Goal: Book appointment/travel/reservation

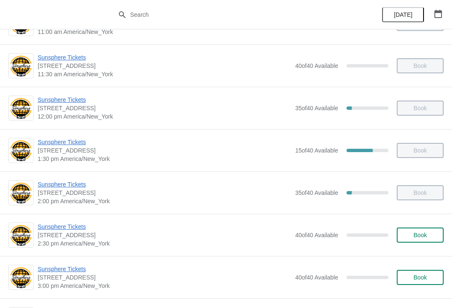
scroll to position [159, 0]
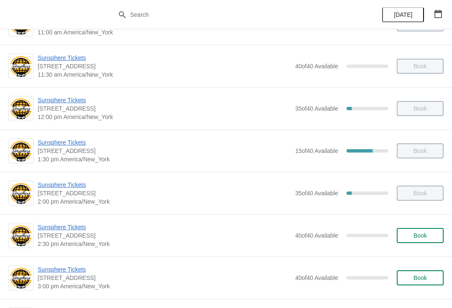
click at [422, 234] on span "Book" at bounding box center [420, 235] width 13 height 7
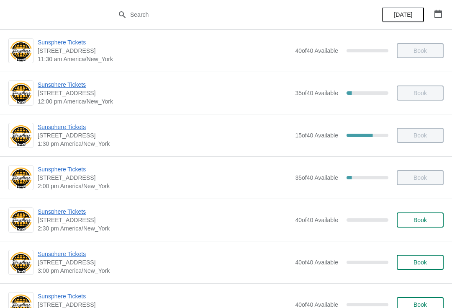
scroll to position [175, 0]
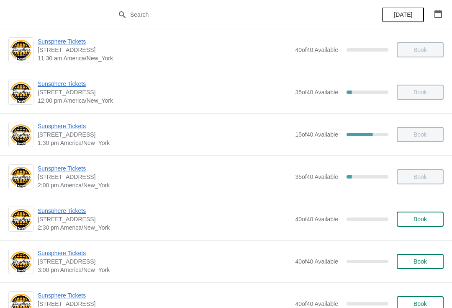
click at [429, 219] on span "Book" at bounding box center [420, 219] width 32 height 7
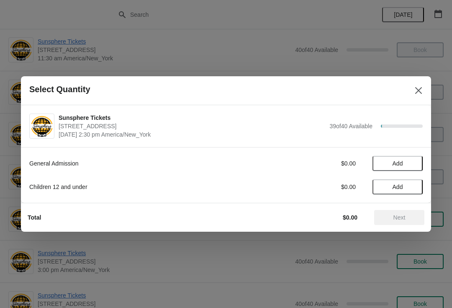
click at [409, 164] on span "Add" at bounding box center [397, 163] width 35 height 7
click at [408, 213] on button "Next" at bounding box center [399, 217] width 50 height 15
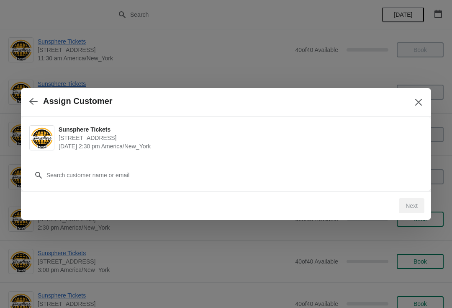
click at [372, 159] on div "Customer" at bounding box center [226, 170] width 394 height 23
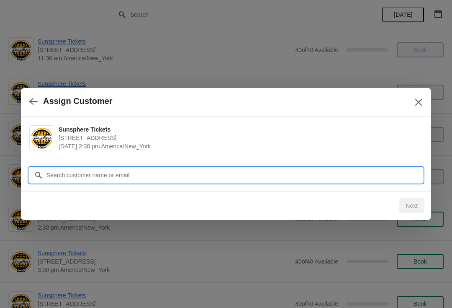
click at [177, 169] on input "Customer" at bounding box center [234, 174] width 377 height 15
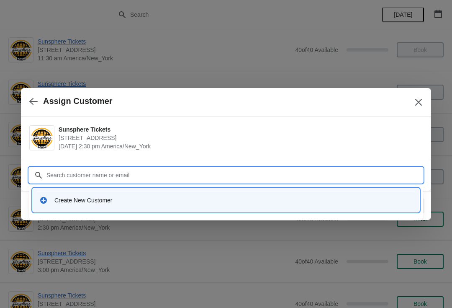
click at [148, 209] on div "Create New Customer" at bounding box center [226, 200] width 387 height 24
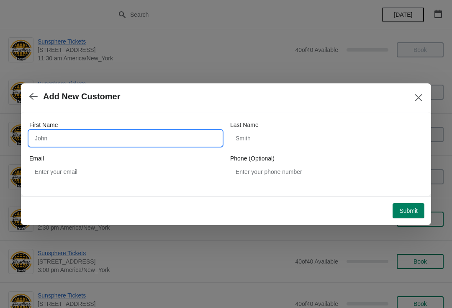
click at [138, 141] on input "First Name" at bounding box center [125, 138] width 193 height 15
type input "W"
click at [402, 206] on button "Submit" at bounding box center [409, 210] width 32 height 15
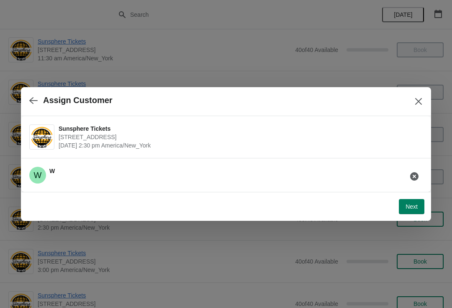
click at [412, 207] on span "Next" at bounding box center [412, 206] width 12 height 7
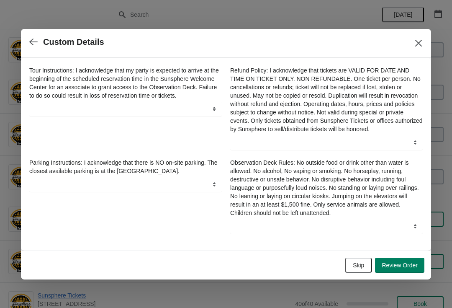
click at [360, 260] on div "Skip Review Order" at bounding box center [224, 263] width 400 height 18
click at [366, 263] on button "Skip" at bounding box center [358, 264] width 26 height 15
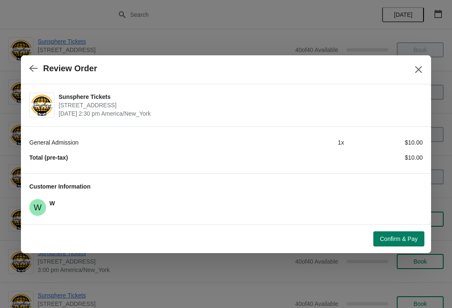
click at [402, 234] on button "Confirm & Pay" at bounding box center [398, 238] width 51 height 15
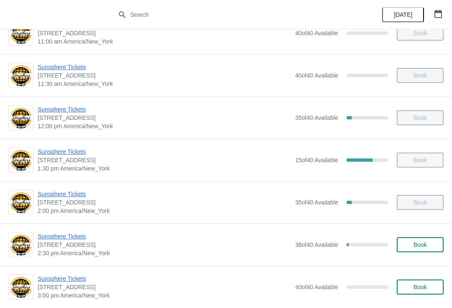
scroll to position [175, 0]
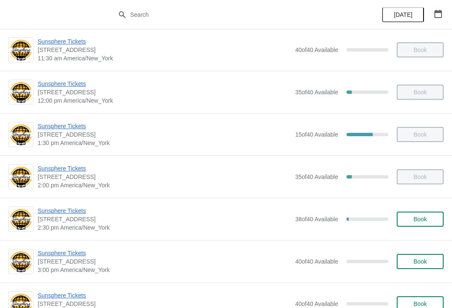
click at [422, 216] on span "Book" at bounding box center [420, 219] width 13 height 7
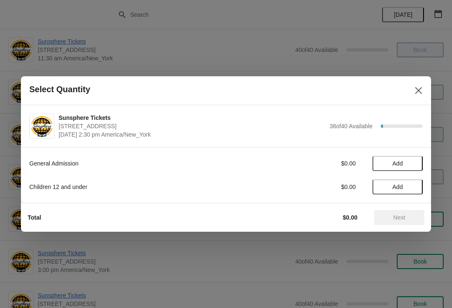
click at [412, 164] on span "Add" at bounding box center [397, 163] width 35 height 7
click at [410, 167] on icon at bounding box center [412, 163] width 9 height 9
click at [394, 219] on span "Next" at bounding box center [400, 217] width 12 height 7
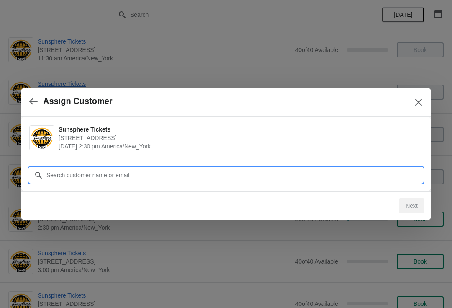
click at [349, 176] on input "Customer" at bounding box center [234, 174] width 377 height 15
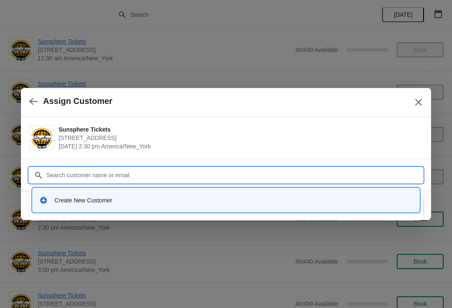
click at [170, 203] on div "Create New Customer" at bounding box center [233, 200] width 358 height 8
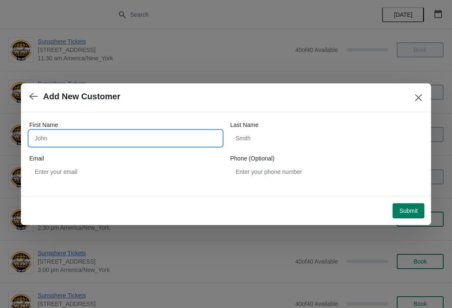
click at [115, 139] on input "First Name" at bounding box center [125, 138] width 193 height 15
type input "W"
click at [417, 200] on div "Submit" at bounding box center [224, 209] width 400 height 18
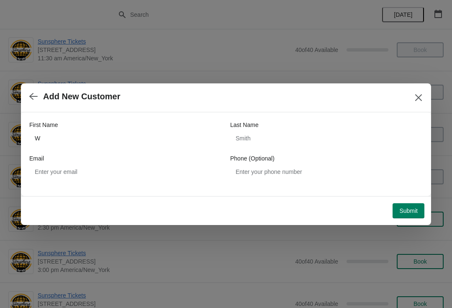
click at [412, 211] on span "Submit" at bounding box center [408, 210] width 18 height 7
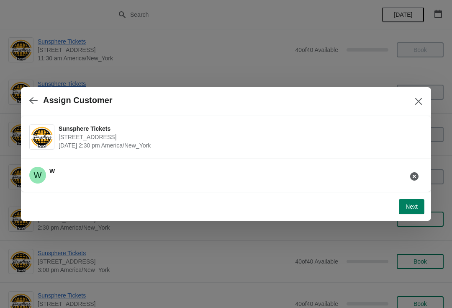
click at [412, 204] on span "Next" at bounding box center [412, 206] width 12 height 7
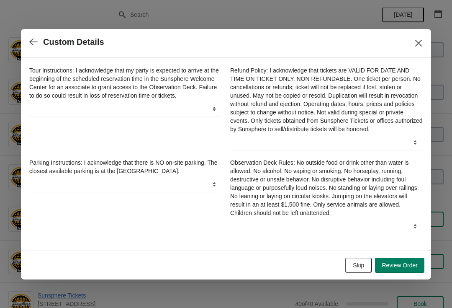
click at [360, 268] on span "Skip" at bounding box center [358, 265] width 11 height 7
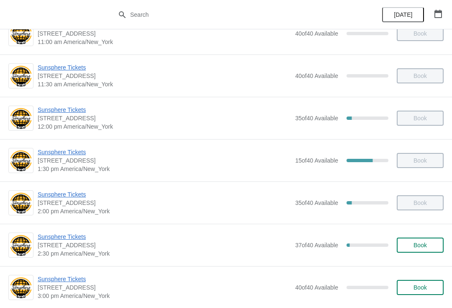
scroll to position [152, 0]
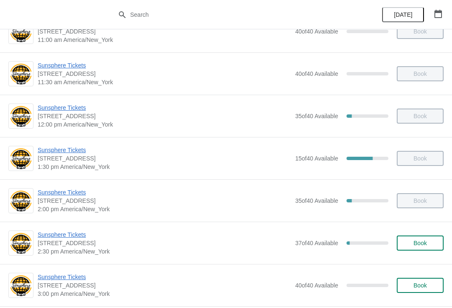
click at [424, 240] on span "Book" at bounding box center [420, 242] width 13 height 7
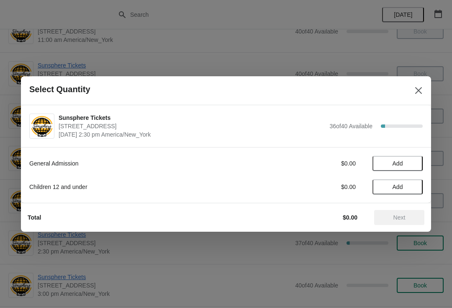
click at [414, 166] on span "Add" at bounding box center [397, 163] width 35 height 7
click at [413, 162] on icon at bounding box center [412, 163] width 9 height 9
click at [395, 215] on span "Next" at bounding box center [400, 217] width 12 height 7
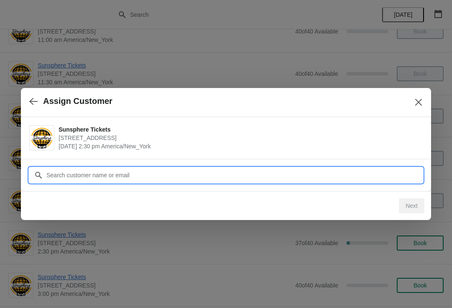
click at [344, 176] on input "Customer" at bounding box center [234, 174] width 377 height 15
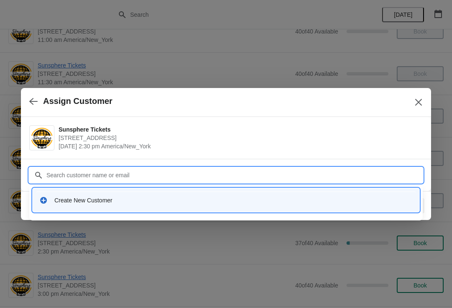
click at [208, 195] on div "Create New Customer" at bounding box center [226, 199] width 380 height 17
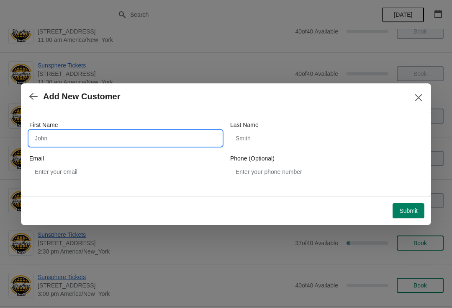
click at [116, 132] on input "First Name" at bounding box center [125, 138] width 193 height 15
type input "W"
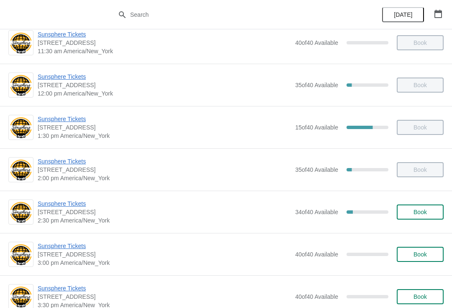
scroll to position [184, 0]
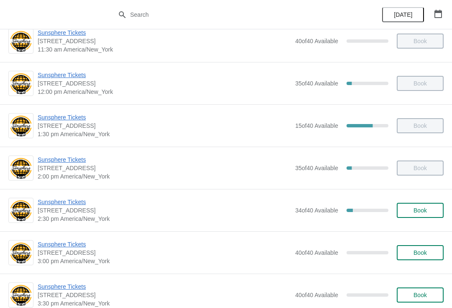
click at [431, 217] on button "Book" at bounding box center [420, 210] width 47 height 15
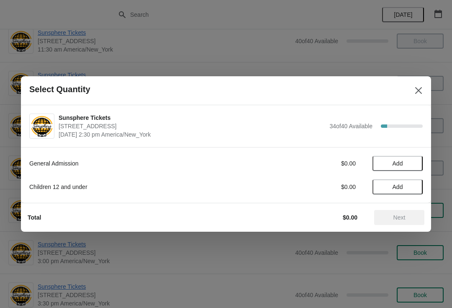
click at [413, 168] on button "Add" at bounding box center [398, 163] width 50 height 15
click at [416, 165] on icon at bounding box center [412, 163] width 9 height 9
click at [398, 223] on button "Next" at bounding box center [399, 217] width 50 height 15
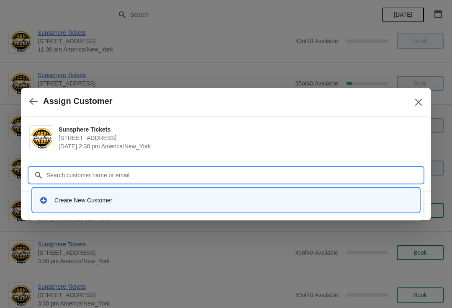
click at [160, 205] on div "Create New Customer" at bounding box center [226, 199] width 380 height 17
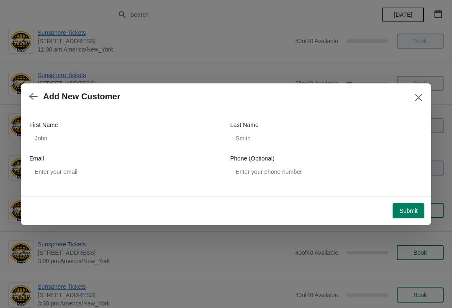
click at [118, 150] on div "First Name Last Name Email Phone (Optional)" at bounding box center [226, 150] width 394 height 59
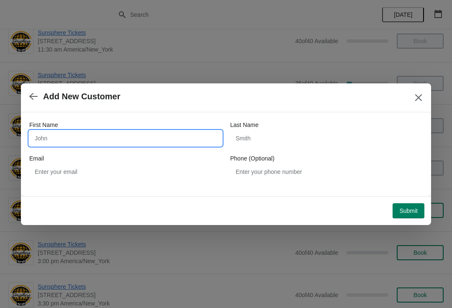
click at [90, 143] on input "First Name" at bounding box center [125, 138] width 193 height 15
type input "W"
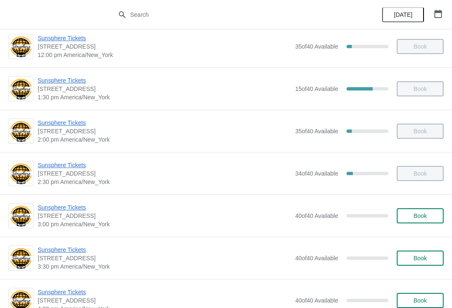
scroll to position [270, 0]
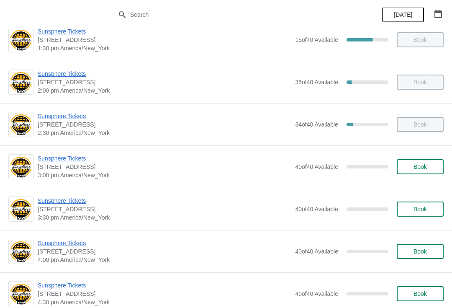
click at [420, 167] on span "Book" at bounding box center [420, 166] width 13 height 7
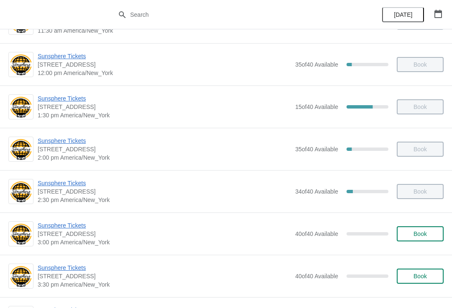
scroll to position [218, 0]
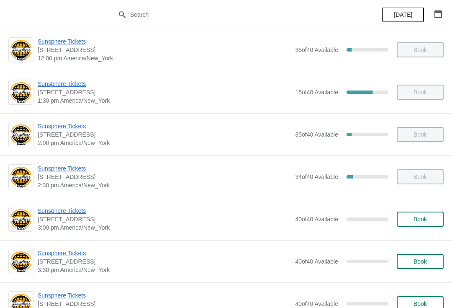
click at [419, 219] on span "Book" at bounding box center [420, 219] width 13 height 7
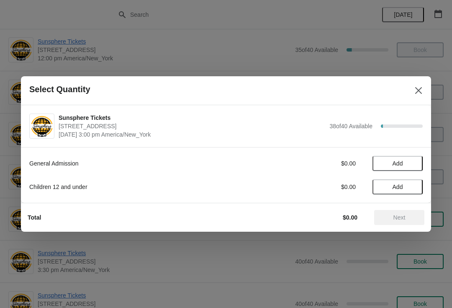
click at [413, 159] on button "Add" at bounding box center [398, 163] width 50 height 15
click at [413, 185] on span "Add" at bounding box center [397, 186] width 35 height 7
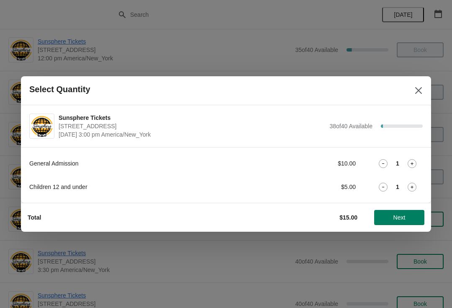
click at [398, 218] on span "Next" at bounding box center [400, 217] width 12 height 7
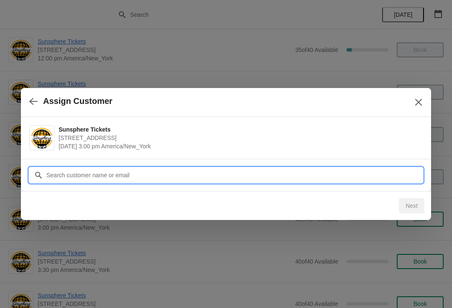
click at [340, 178] on input "Customer" at bounding box center [234, 174] width 377 height 15
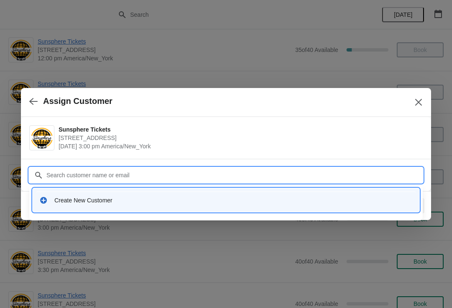
click at [156, 193] on div "Create New Customer" at bounding box center [226, 199] width 380 height 17
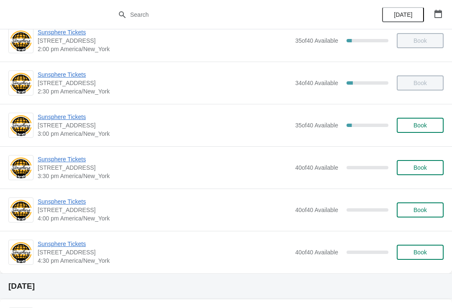
scroll to position [312, 0]
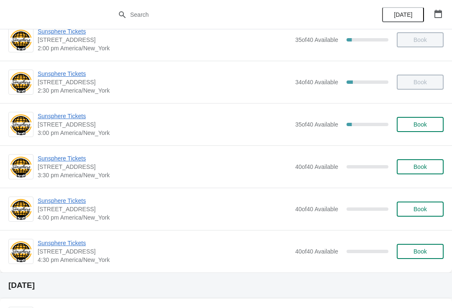
click at [449, 132] on div "Sunsphere Tickets [STREET_ADDRESS] 3:00 pm [GEOGRAPHIC_DATA]/New_York 35 of 40 …" at bounding box center [226, 124] width 452 height 42
click at [422, 126] on span "Book" at bounding box center [420, 124] width 13 height 7
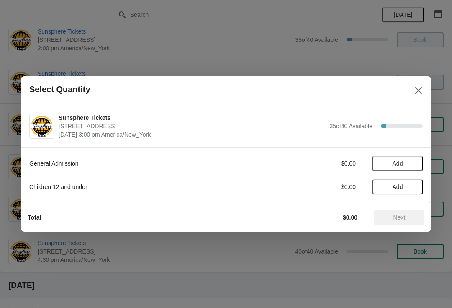
click at [410, 157] on button "Add" at bounding box center [398, 163] width 50 height 15
click at [414, 159] on icon at bounding box center [412, 163] width 9 height 9
click at [412, 165] on icon at bounding box center [412, 163] width 9 height 9
click at [414, 159] on icon at bounding box center [412, 163] width 9 height 9
click at [416, 156] on div "General Admission $40.00 4" at bounding box center [226, 163] width 394 height 15
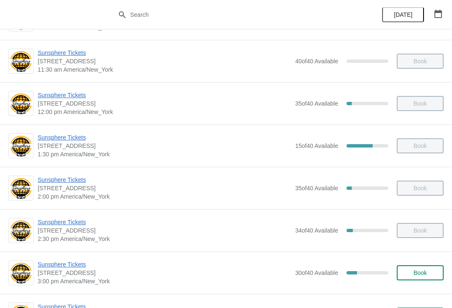
scroll to position [163, 0]
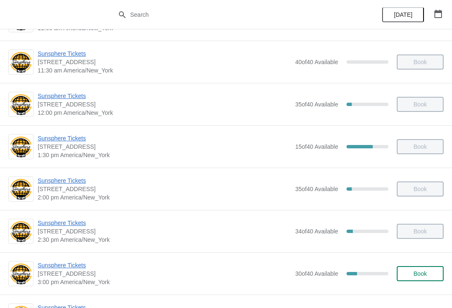
click at [442, 274] on button "Book" at bounding box center [420, 273] width 47 height 15
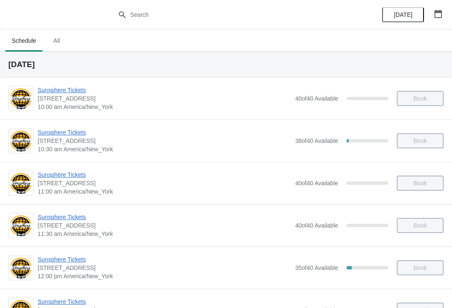
click at [445, 13] on button "button" at bounding box center [438, 13] width 15 height 15
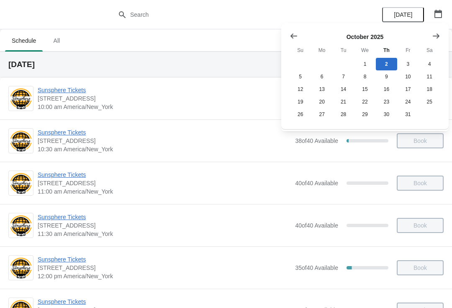
click at [441, 56] on div "[DATE] Su Mo Tu We Th Fr Sa 1 2 3 4 5 6 7 8 9 10 11 12 13 14 15 16 17 18 19 20 …" at bounding box center [364, 75] width 167 height 105
click at [430, 67] on button "4" at bounding box center [429, 64] width 21 height 13
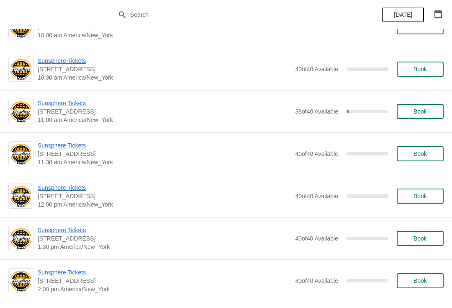
scroll to position [145, 0]
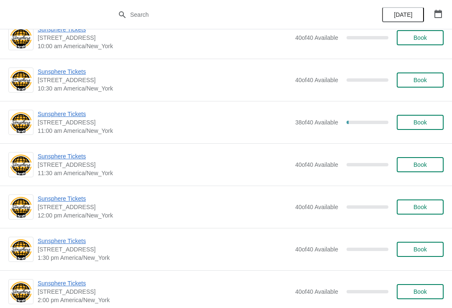
click at [71, 118] on span "Sunsphere Tickets" at bounding box center [164, 114] width 253 height 8
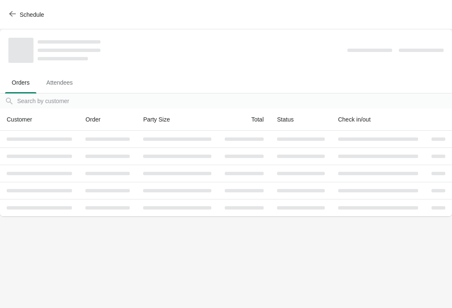
scroll to position [0, 0]
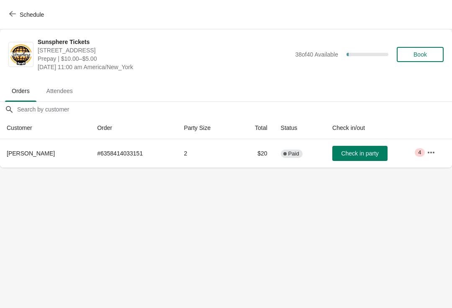
click at [433, 151] on icon "button" at bounding box center [431, 152] width 8 height 8
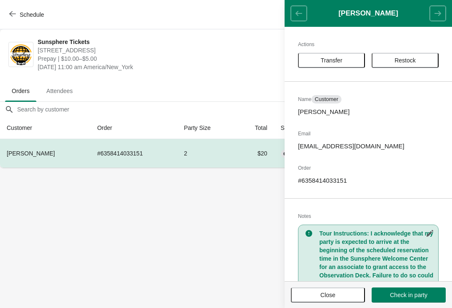
click at [349, 59] on span "Transfer" at bounding box center [332, 60] width 52 height 7
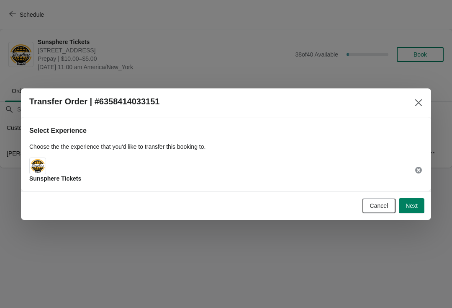
click at [417, 209] on span "Next" at bounding box center [412, 205] width 12 height 7
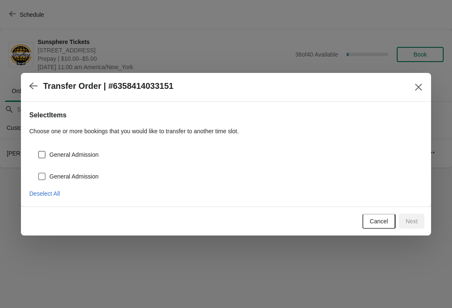
click at [86, 172] on span "General Admission" at bounding box center [73, 176] width 49 height 8
click at [39, 172] on input "General Admission" at bounding box center [38, 172] width 0 height 0
checkbox input "true"
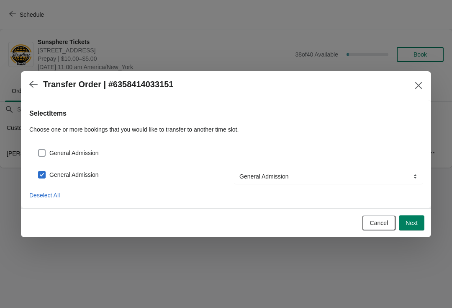
click at [87, 153] on span "General Admission" at bounding box center [73, 153] width 49 height 8
click at [39, 149] on input "General Admission" at bounding box center [38, 149] width 0 height 0
checkbox input "true"
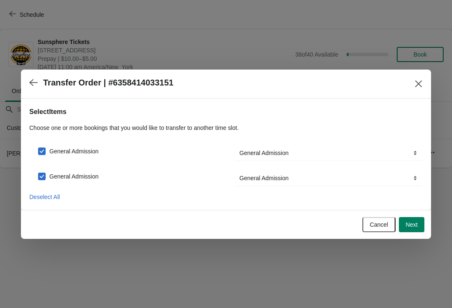
click at [418, 219] on button "Next" at bounding box center [412, 224] width 26 height 15
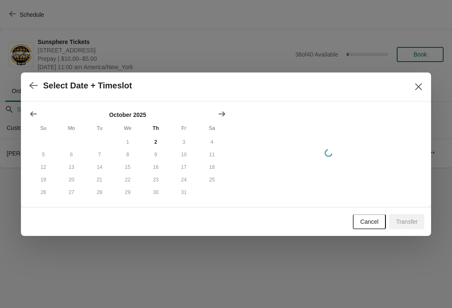
click at [223, 112] on icon "Show next month, November 2025" at bounding box center [222, 114] width 8 height 8
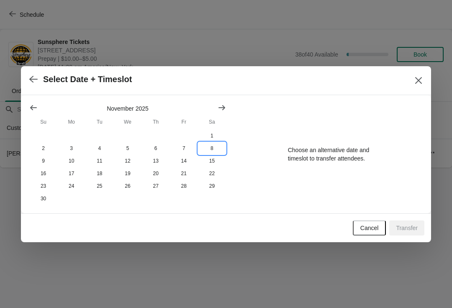
click at [220, 152] on button "8" at bounding box center [212, 148] width 28 height 13
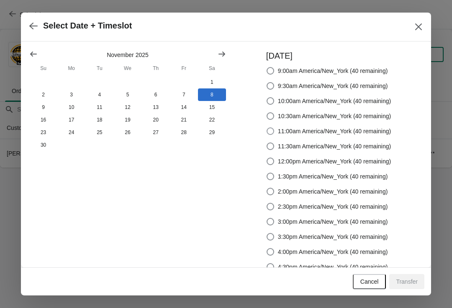
click at [337, 134] on span "11:00am America/New_York (40 remaining)" at bounding box center [334, 131] width 113 height 8
click at [267, 128] on input "11:00am America/New_York (40 remaining)" at bounding box center [267, 127] width 0 height 0
radio input "true"
click at [421, 281] on button "Transfer" at bounding box center [406, 281] width 35 height 15
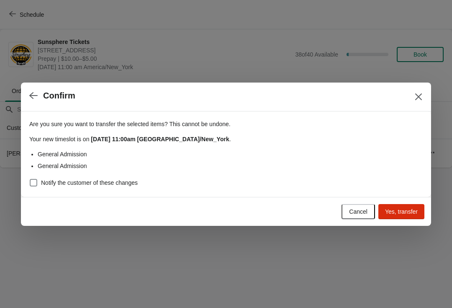
click at [145, 204] on div "Cancel Yes, transfer" at bounding box center [224, 210] width 400 height 18
click at [131, 182] on span "Notify the customer of these changes" at bounding box center [89, 182] width 97 height 8
click at [30, 179] on input "Notify the customer of these changes" at bounding box center [30, 179] width 0 height 0
checkbox input "true"
click at [410, 211] on span "Yes, transfer" at bounding box center [401, 211] width 33 height 7
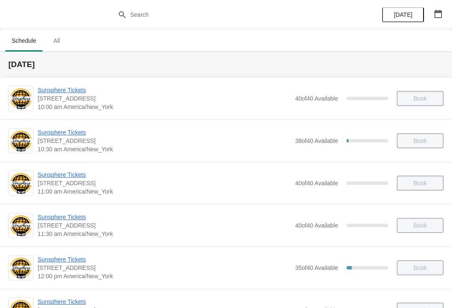
click at [445, 14] on button "button" at bounding box center [438, 13] width 15 height 15
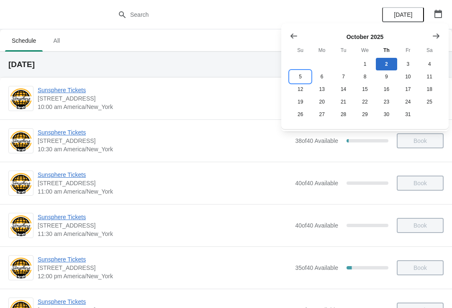
click at [306, 78] on button "5" at bounding box center [300, 76] width 21 height 13
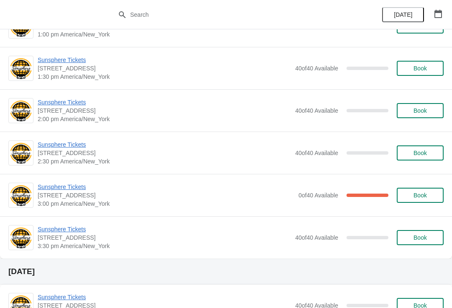
scroll to position [157, 0]
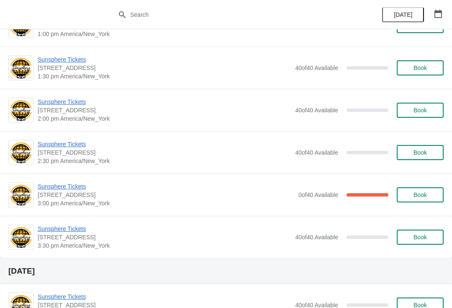
click at [90, 187] on span "Sunsphere Tickets" at bounding box center [166, 186] width 257 height 8
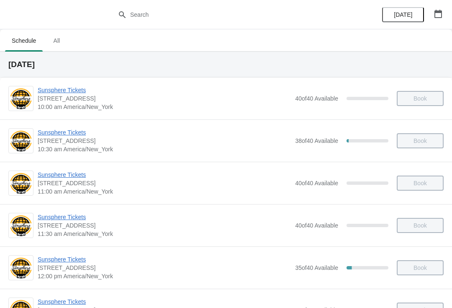
click at [445, 13] on button "button" at bounding box center [438, 13] width 15 height 15
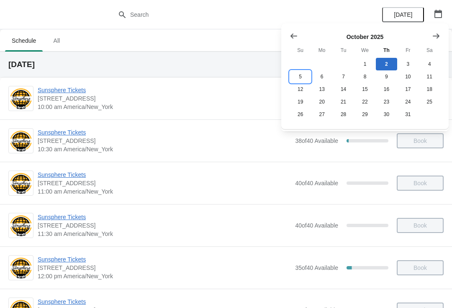
click at [302, 80] on button "5" at bounding box center [300, 76] width 21 height 13
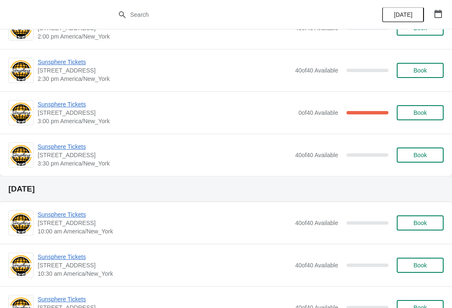
scroll to position [243, 0]
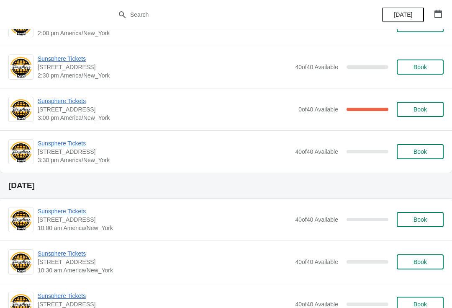
click at [73, 101] on span "Sunsphere Tickets" at bounding box center [166, 101] width 257 height 8
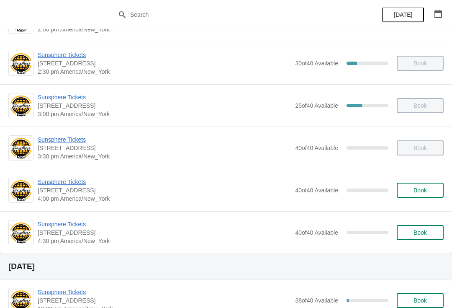
scroll to position [337, 0]
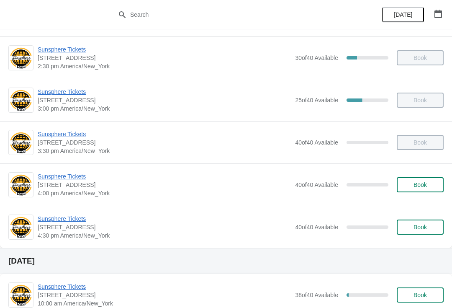
click at [425, 183] on span "Book" at bounding box center [420, 184] width 13 height 7
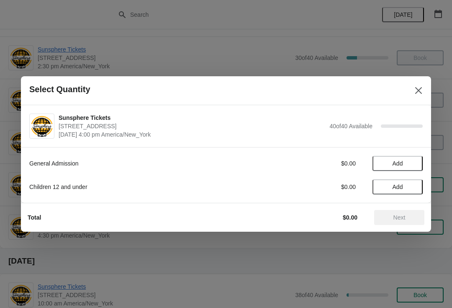
click at [418, 166] on button "Add" at bounding box center [398, 163] width 50 height 15
click at [416, 164] on icon at bounding box center [412, 163] width 9 height 9
click at [401, 219] on span "Next" at bounding box center [400, 217] width 12 height 7
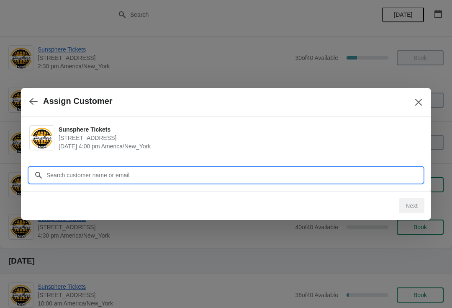
click at [352, 180] on input "Customer" at bounding box center [234, 174] width 377 height 15
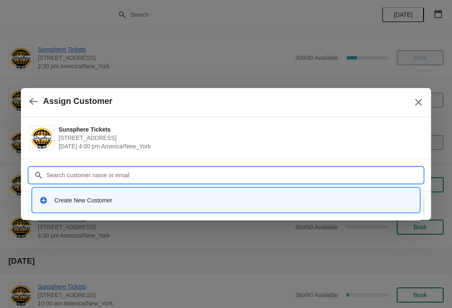
click at [157, 197] on div "Create New Customer" at bounding box center [233, 200] width 358 height 8
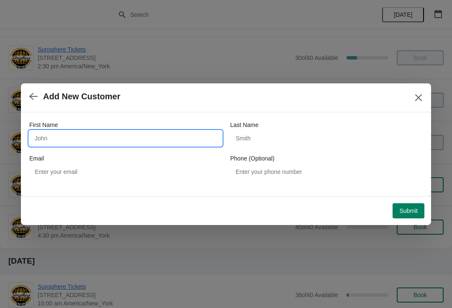
click at [144, 136] on input "First Name" at bounding box center [125, 138] width 193 height 15
type input "W"
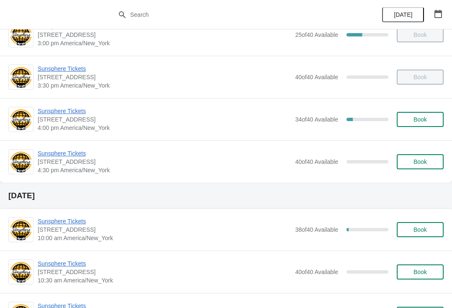
scroll to position [402, 0]
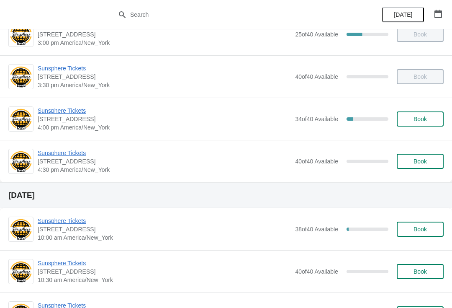
click at [417, 123] on button "Book" at bounding box center [420, 118] width 47 height 15
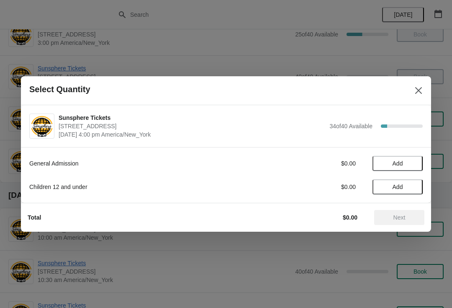
click at [416, 156] on button "Add" at bounding box center [398, 163] width 50 height 15
click at [398, 221] on button "Next" at bounding box center [399, 217] width 50 height 15
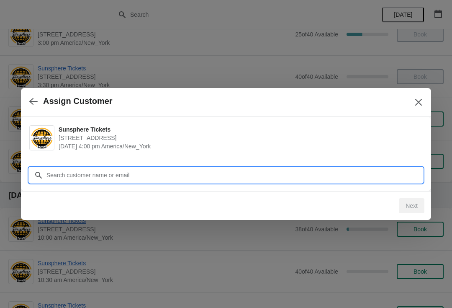
click at [385, 174] on input "Customer" at bounding box center [234, 174] width 377 height 15
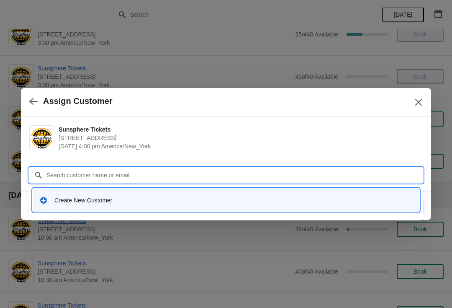
click at [155, 207] on div "Create New Customer" at bounding box center [226, 199] width 380 height 17
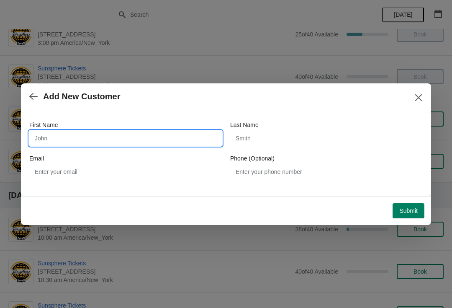
click at [128, 144] on input "First Name" at bounding box center [125, 138] width 193 height 15
type input "W"
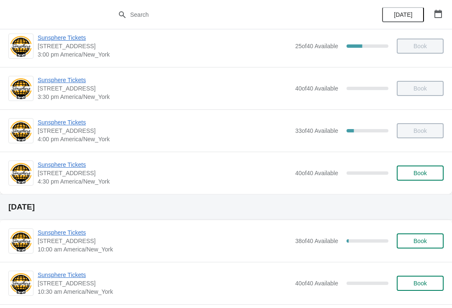
scroll to position [389, 0]
